Goal: Check status: Check status

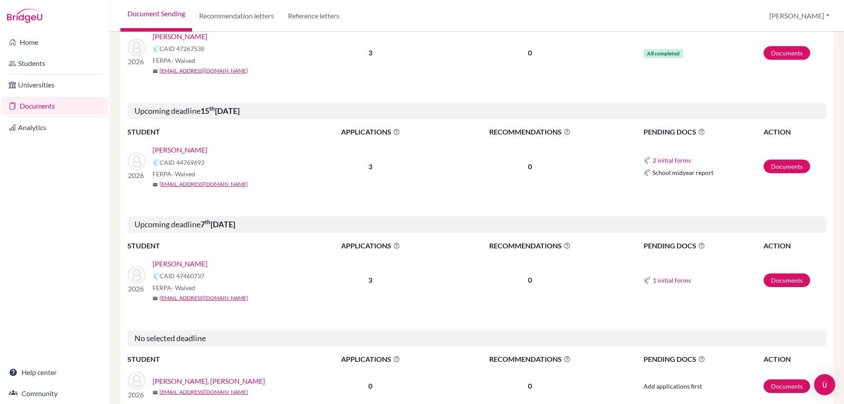
scroll to position [176, 0]
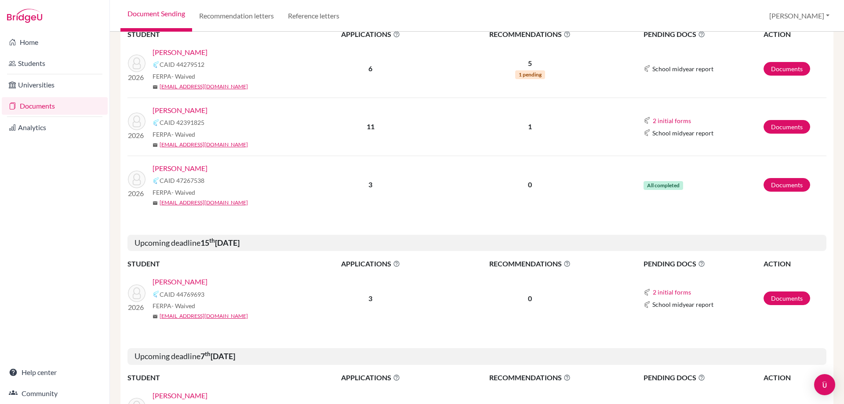
click at [197, 109] on link "[PERSON_NAME]" at bounding box center [179, 110] width 55 height 11
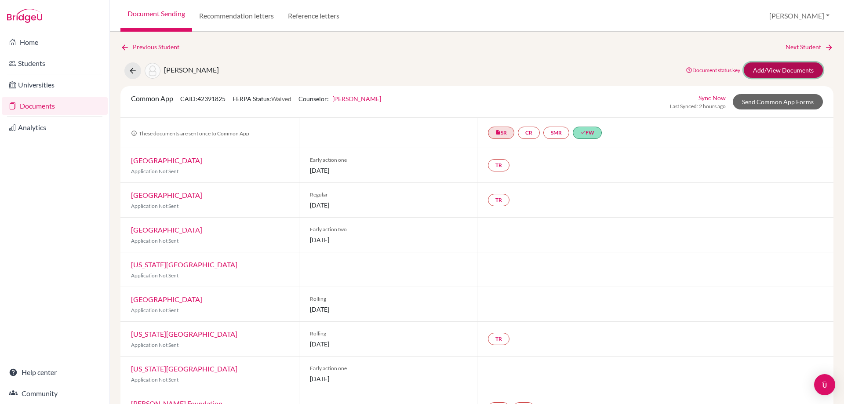
click at [762, 72] on link "Add/View Documents" at bounding box center [783, 69] width 79 height 15
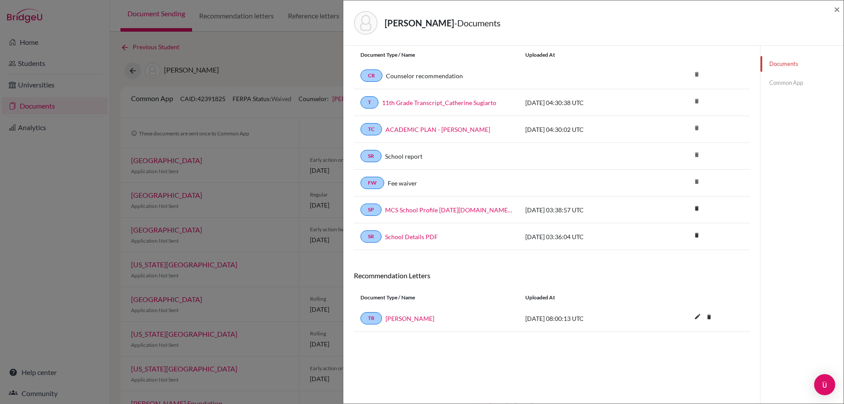
scroll to position [46, 0]
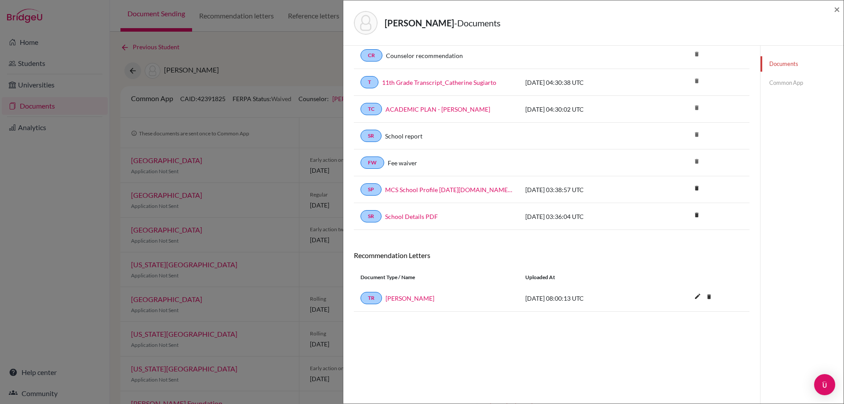
click at [786, 86] on link "Common App" at bounding box center [801, 82] width 83 height 15
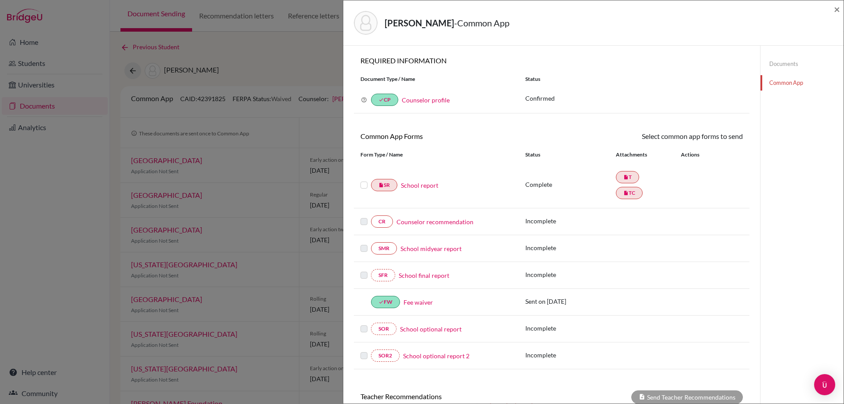
click at [770, 70] on link "Documents" at bounding box center [801, 63] width 83 height 15
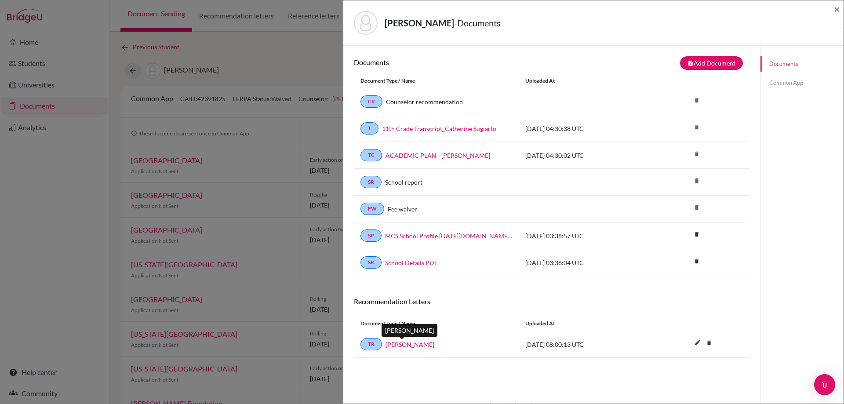
click at [407, 345] on link "Ari Handoko" at bounding box center [409, 344] width 49 height 9
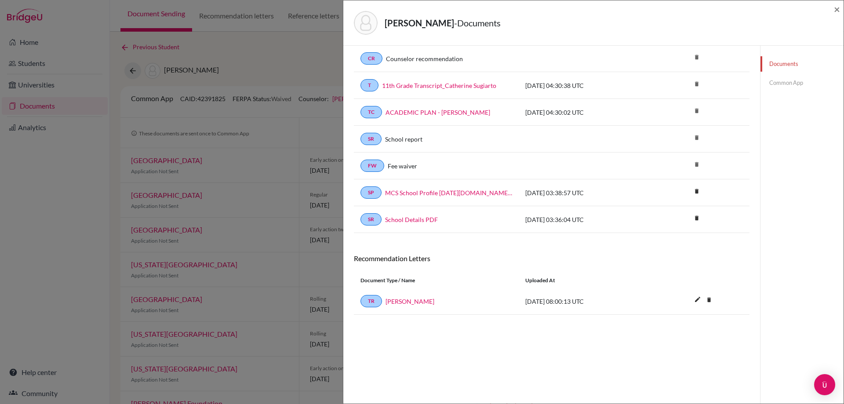
scroll to position [46, 0]
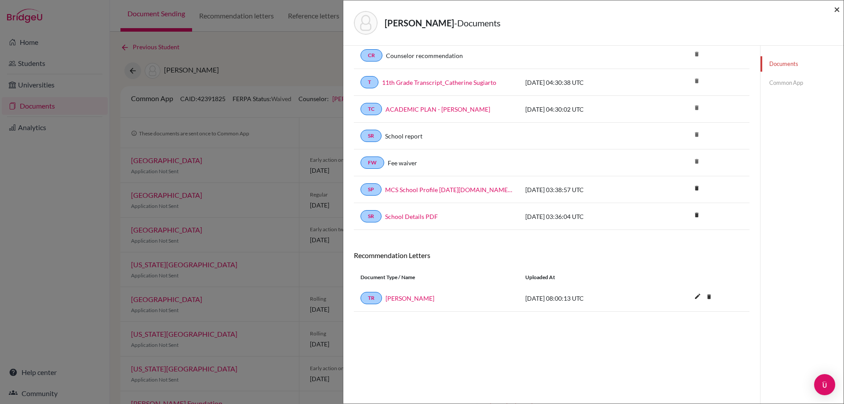
click at [835, 8] on span "×" at bounding box center [837, 9] width 6 height 13
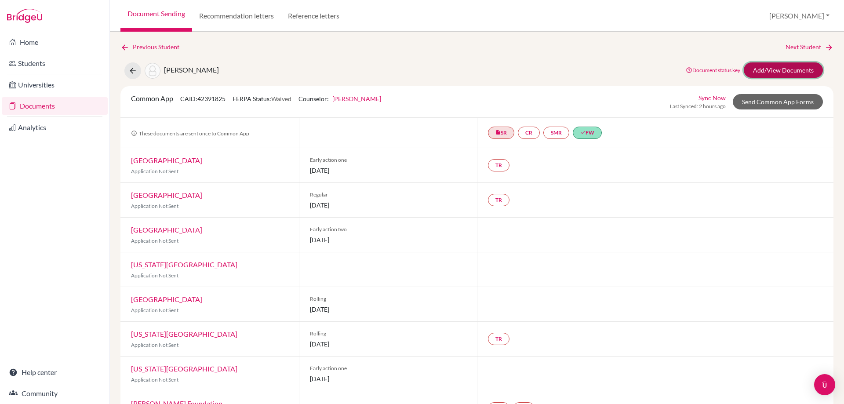
click at [781, 72] on link "Add/View Documents" at bounding box center [783, 69] width 79 height 15
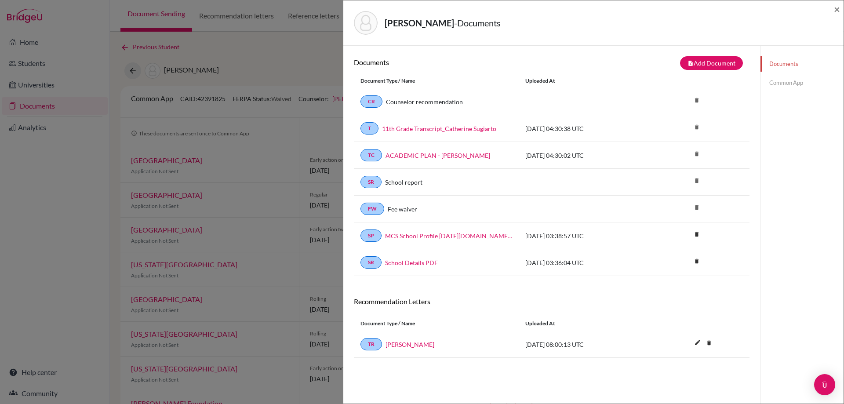
click at [778, 85] on link "Common App" at bounding box center [801, 82] width 83 height 15
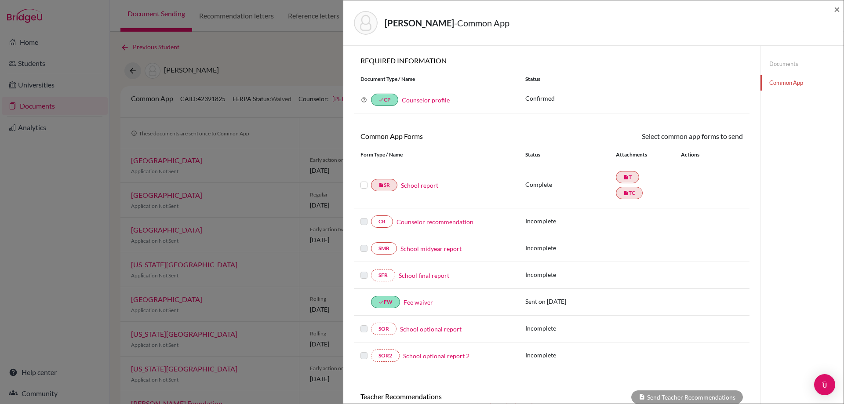
click at [840, 10] on div "Sugiarto, Catherine - Common App ×" at bounding box center [593, 22] width 500 height 45
click at [837, 9] on span "×" at bounding box center [837, 9] width 6 height 13
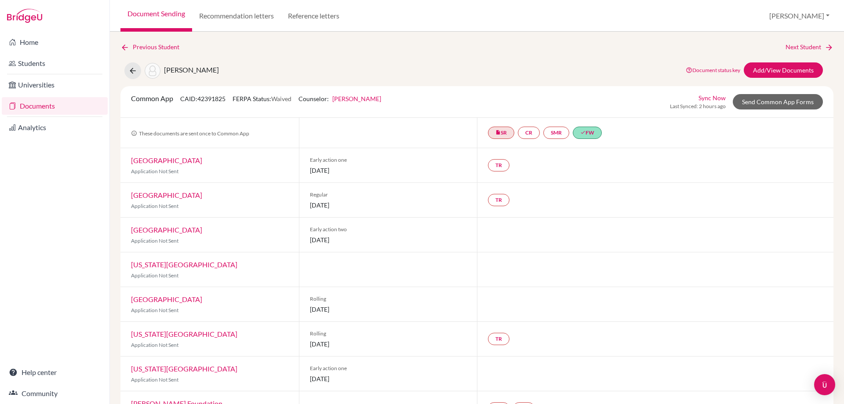
click at [176, 161] on link "Drexel University" at bounding box center [166, 160] width 71 height 8
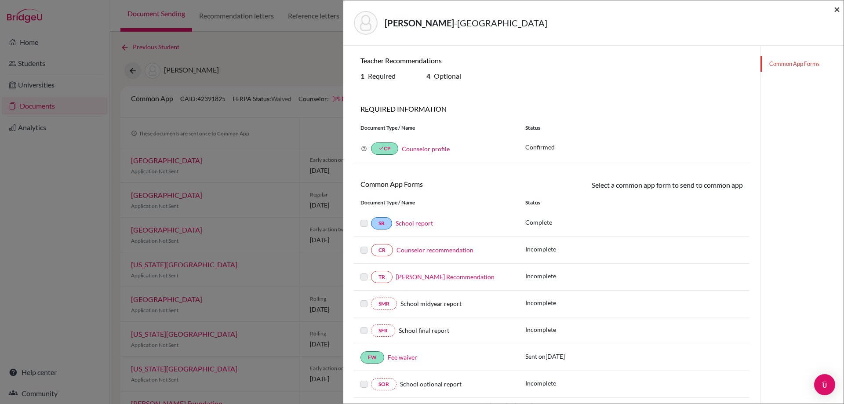
click at [838, 7] on span "×" at bounding box center [837, 9] width 6 height 13
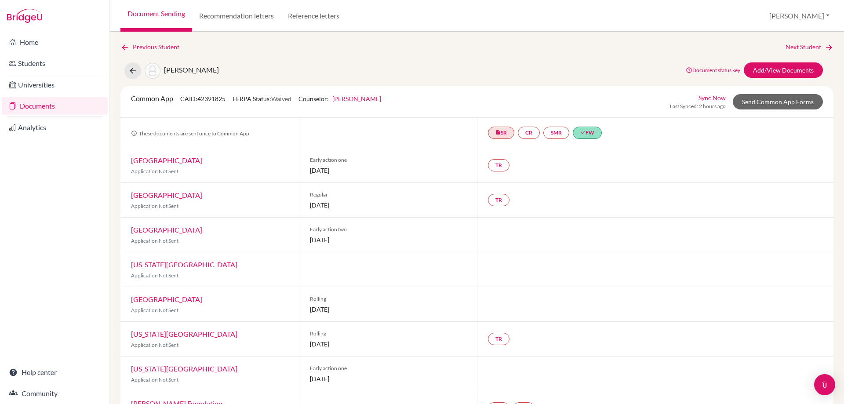
click at [170, 192] on link "Suffolk University" at bounding box center [166, 195] width 71 height 8
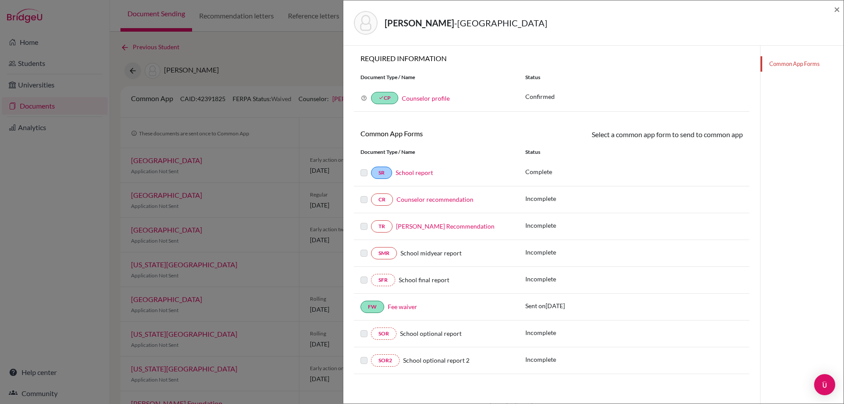
scroll to position [53, 0]
click at [835, 10] on span "×" at bounding box center [837, 9] width 6 height 13
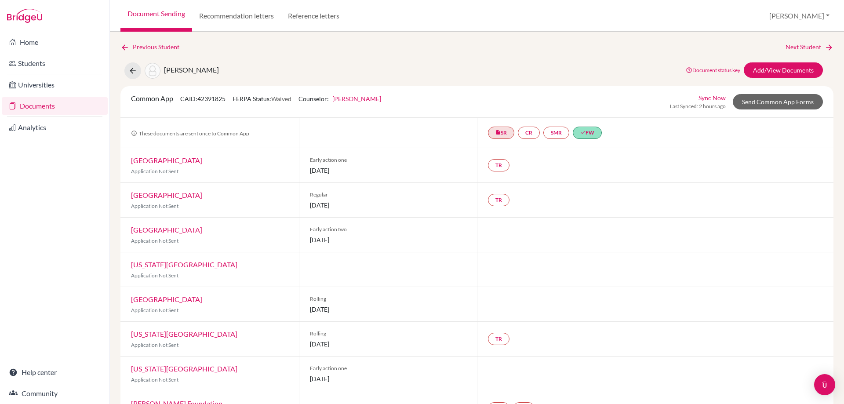
drag, startPoint x: 277, startPoint y: 102, endPoint x: 305, endPoint y: 102, distance: 28.6
click at [305, 102] on div "Common App CAID: 42391825 FERPA Status: Waived Counselor: Laura Salvadora First…" at bounding box center [255, 101] width 263 height 17
click at [295, 109] on div "Common App CAID: 42391825 FERPA Status: Waived Counselor: Laura Salvadora First…" at bounding box center [255, 101] width 263 height 17
click at [145, 174] on span "Application Not Sent" at bounding box center [154, 171] width 47 height 7
click at [146, 165] on div "Drexel University Application Not Sent" at bounding box center [209, 165] width 178 height 34
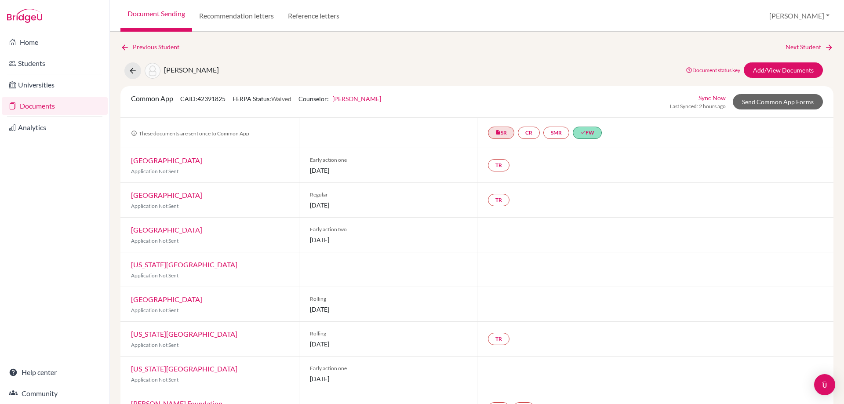
click at [146, 162] on link "Drexel University" at bounding box center [166, 160] width 71 height 8
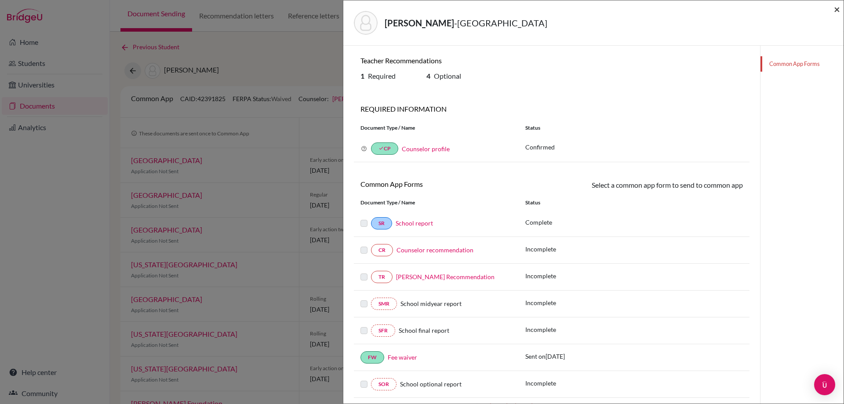
click at [834, 7] on span "×" at bounding box center [837, 9] width 6 height 13
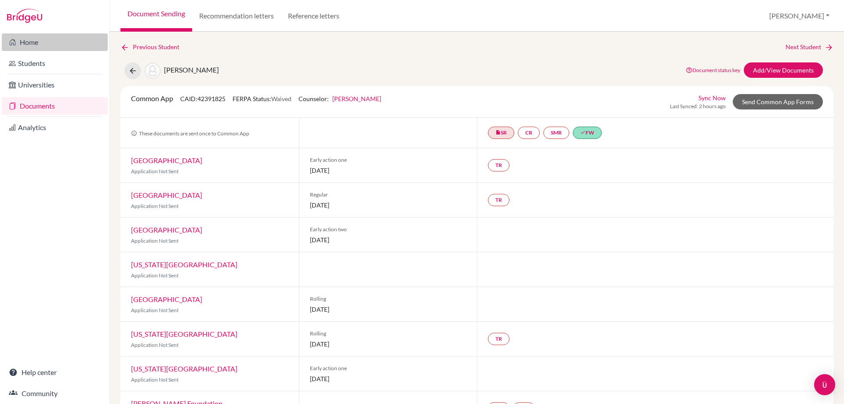
click at [71, 48] on link "Home" at bounding box center [55, 42] width 106 height 18
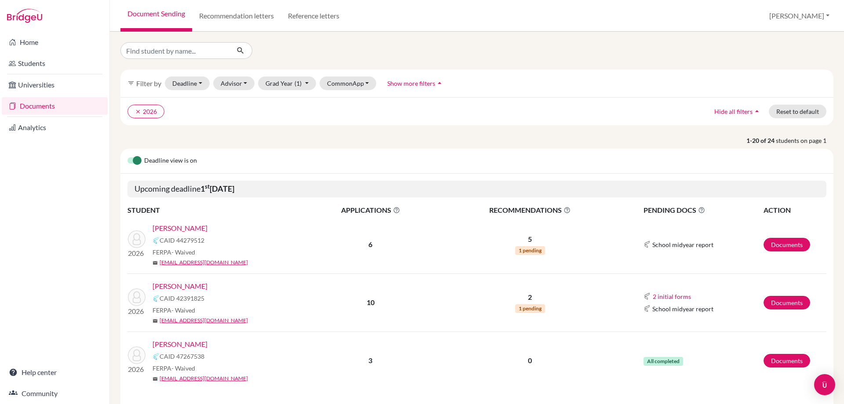
scroll to position [44, 0]
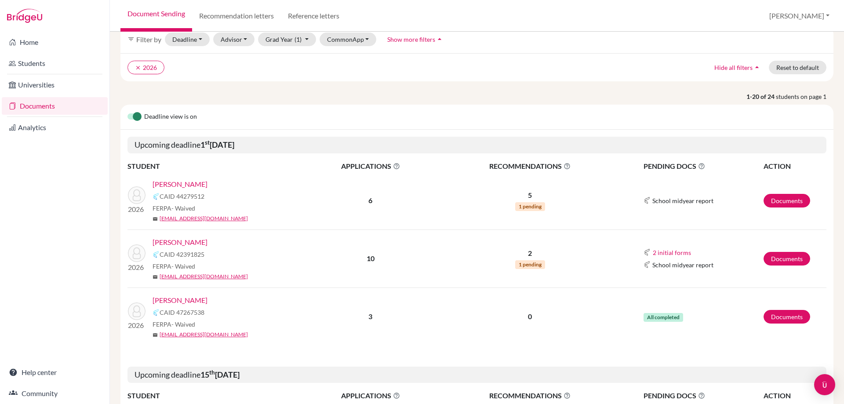
click at [196, 297] on link "[PERSON_NAME]" at bounding box center [179, 300] width 55 height 11
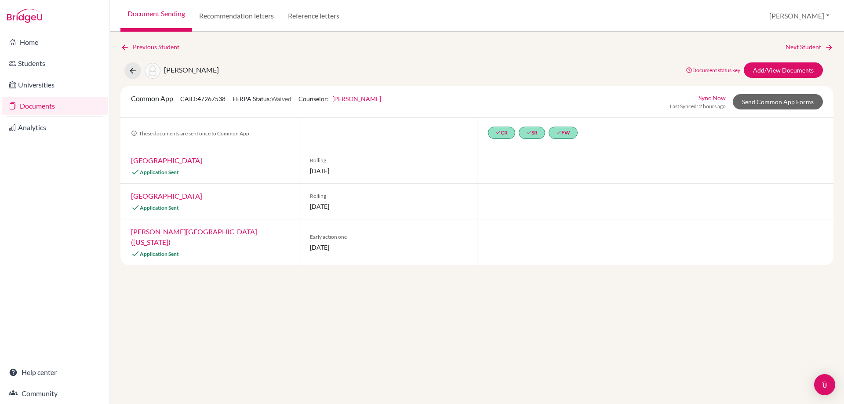
click at [526, 183] on div at bounding box center [655, 165] width 356 height 35
click at [152, 159] on link "Grace College" at bounding box center [166, 160] width 71 height 8
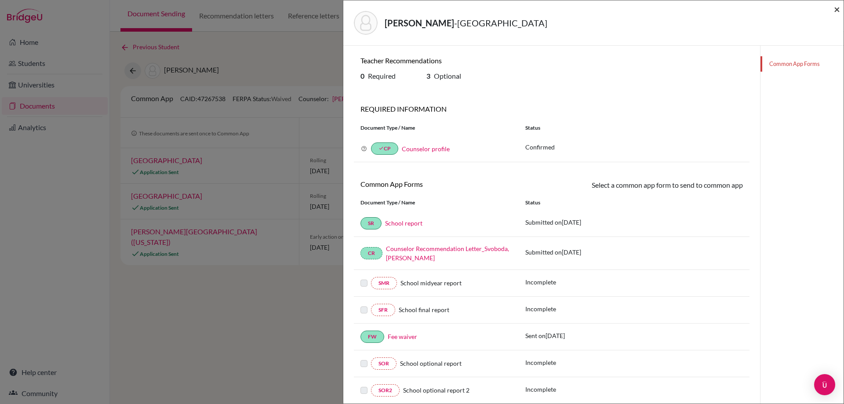
drag, startPoint x: 839, startPoint y: 7, endPoint x: 824, endPoint y: 15, distance: 16.5
click at [839, 7] on span "×" at bounding box center [837, 9] width 6 height 13
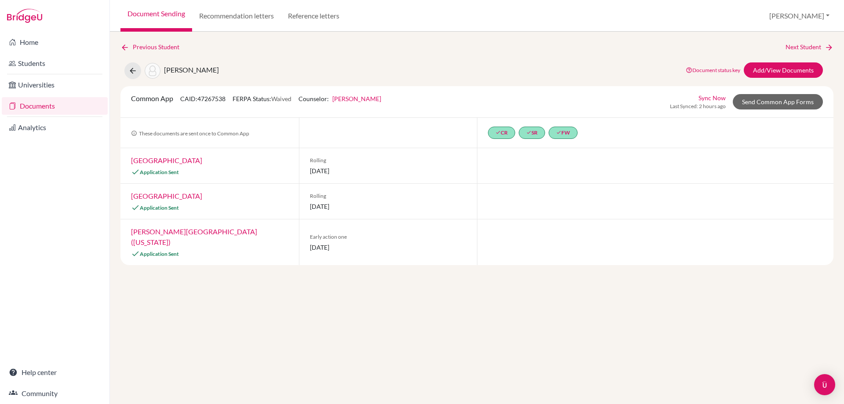
click at [161, 196] on link "[GEOGRAPHIC_DATA]" at bounding box center [166, 196] width 71 height 8
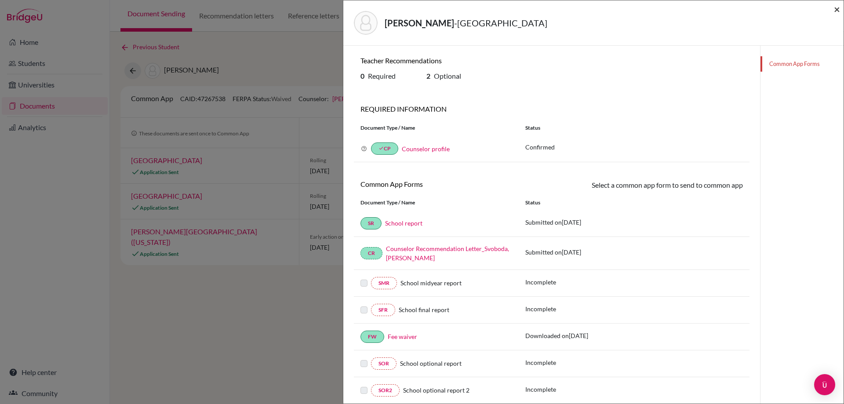
click at [839, 11] on span "×" at bounding box center [837, 9] width 6 height 13
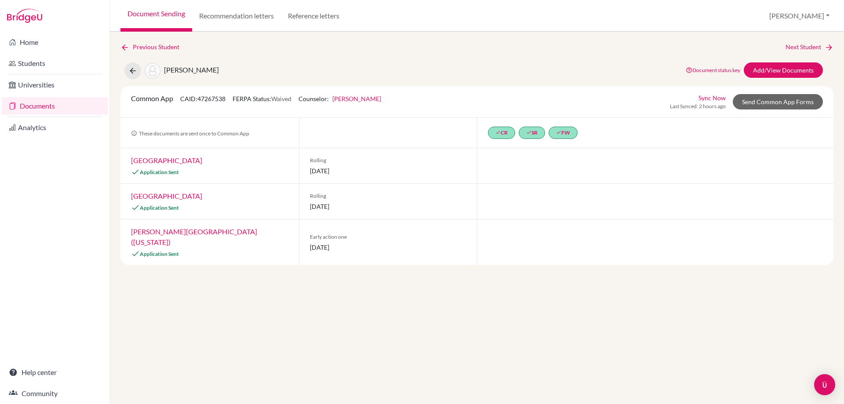
click at [132, 42] on div "Previous Student Next Student Svoboda, Nadia Renee Document status key TR Requi…" at bounding box center [477, 218] width 734 height 372
click at [132, 45] on link "Previous Student" at bounding box center [153, 47] width 66 height 10
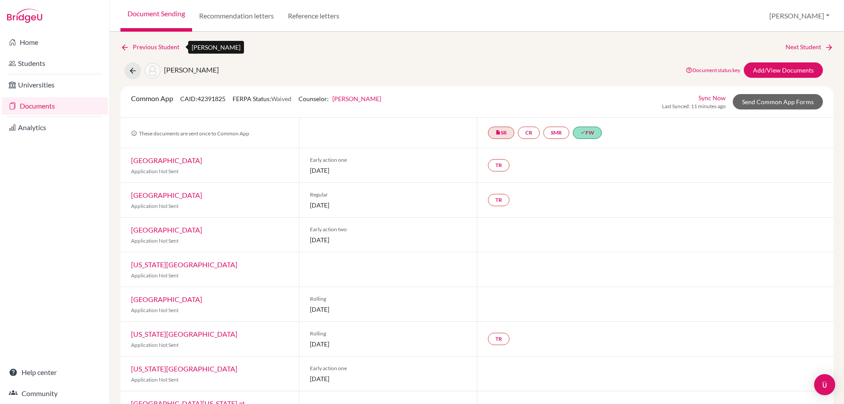
click at [167, 45] on link "Previous Student" at bounding box center [153, 47] width 66 height 10
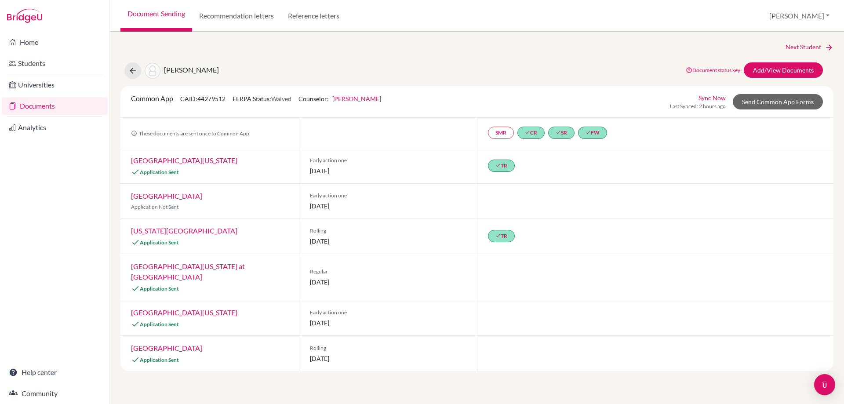
click at [148, 19] on link "Document Sending" at bounding box center [156, 16] width 72 height 32
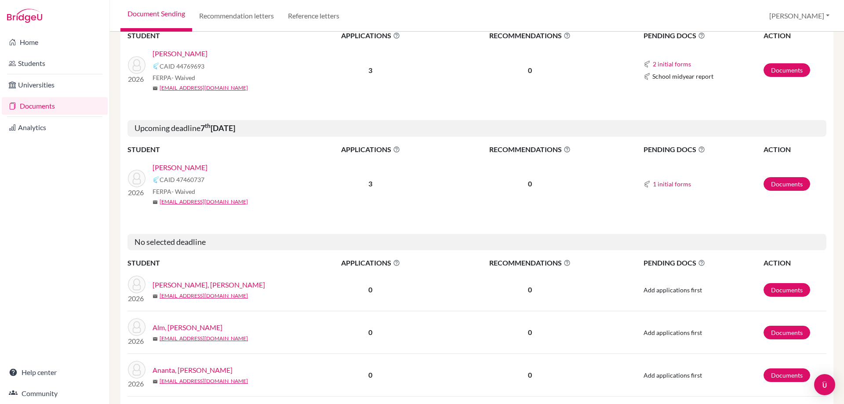
scroll to position [439, 0]
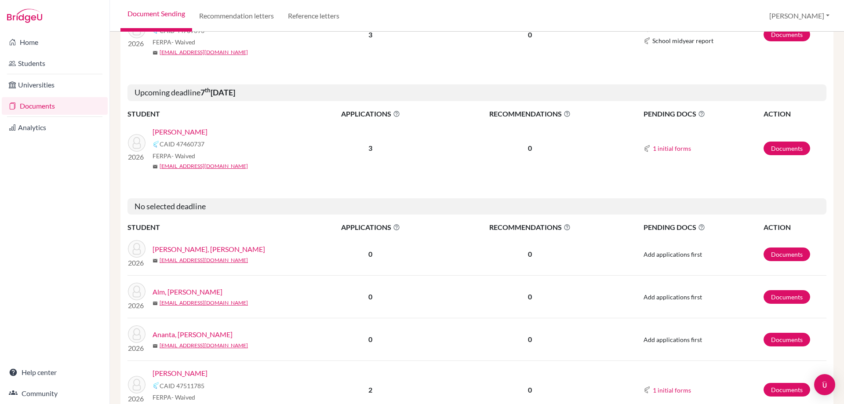
click at [186, 131] on link "[PERSON_NAME]" at bounding box center [179, 132] width 55 height 11
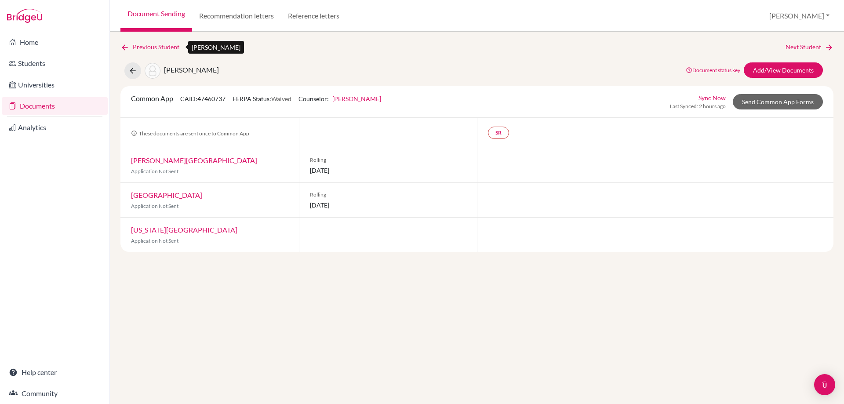
click at [152, 45] on link "Previous Student" at bounding box center [153, 47] width 66 height 10
